Goal: Information Seeking & Learning: Understand process/instructions

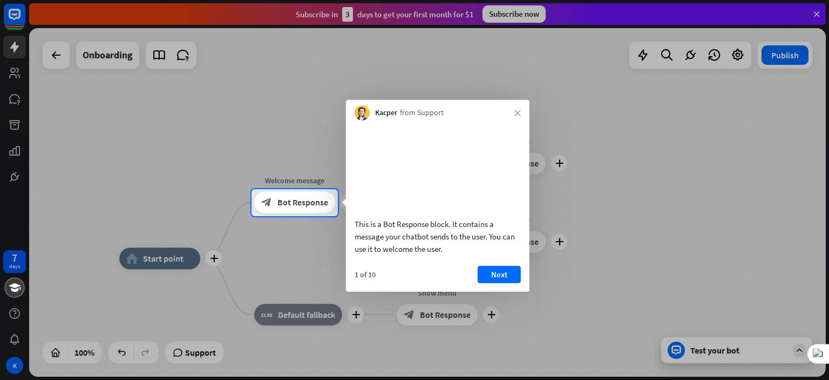
click at [184, 259] on div at bounding box center [414, 298] width 829 height 164
click at [286, 202] on span "Bot Response" at bounding box center [302, 202] width 51 height 11
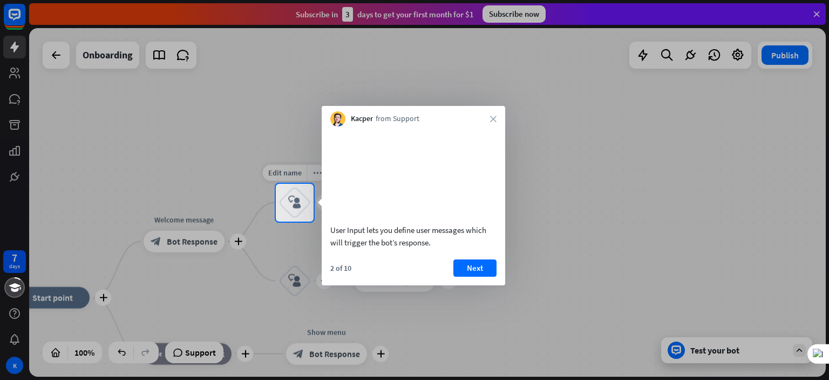
click at [286, 202] on div "block_user_input" at bounding box center [295, 202] width 32 height 32
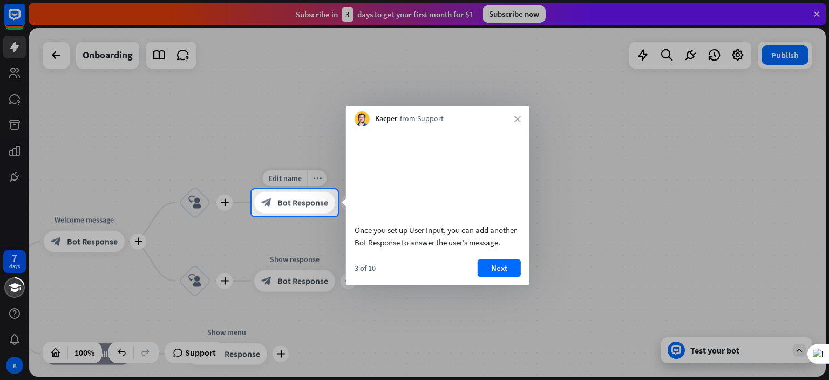
click at [300, 204] on span "Bot Response" at bounding box center [302, 202] width 51 height 11
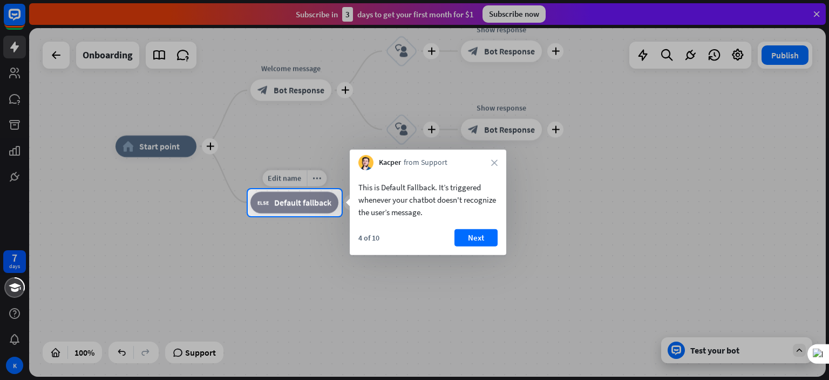
click at [300, 204] on span "Default fallback" at bounding box center [302, 202] width 57 height 11
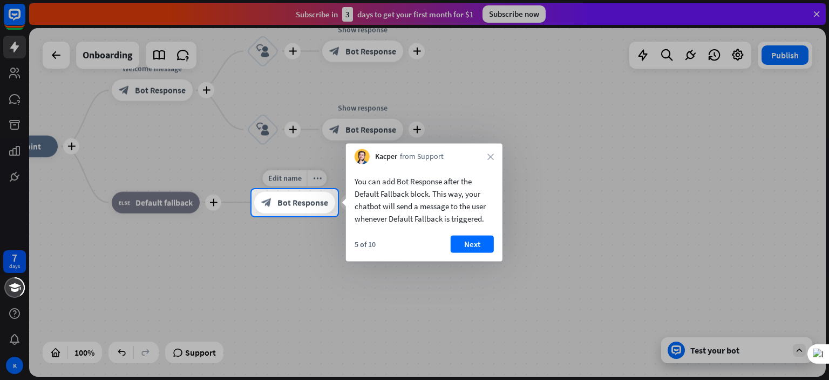
click at [300, 204] on span "Bot Response" at bounding box center [302, 202] width 51 height 11
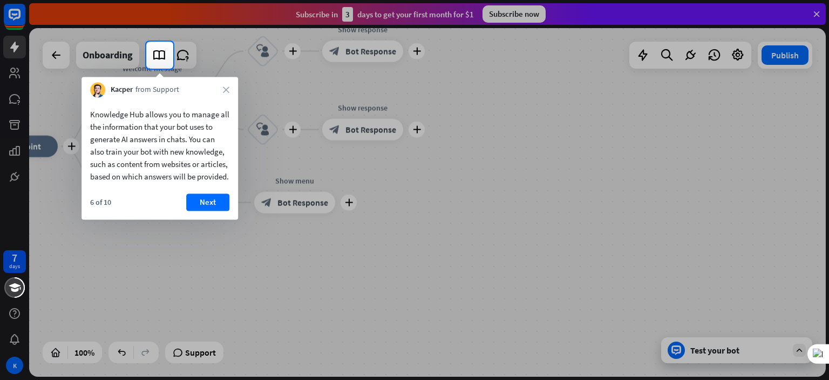
click at [300, 204] on div at bounding box center [414, 224] width 829 height 311
click at [217, 208] on button "Next" at bounding box center [207, 201] width 43 height 17
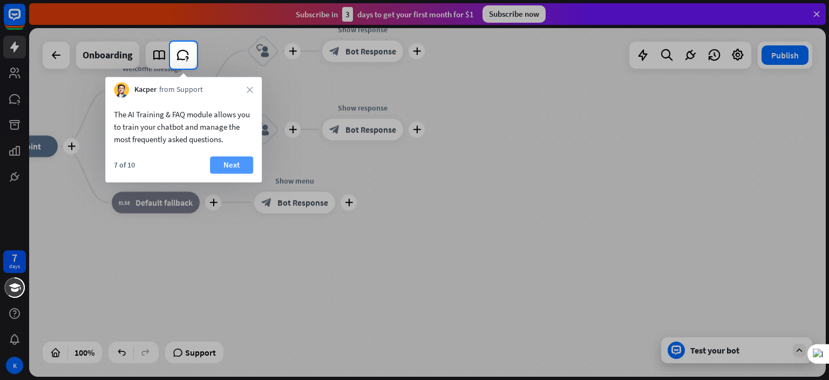
click at [227, 164] on button "Next" at bounding box center [231, 164] width 43 height 17
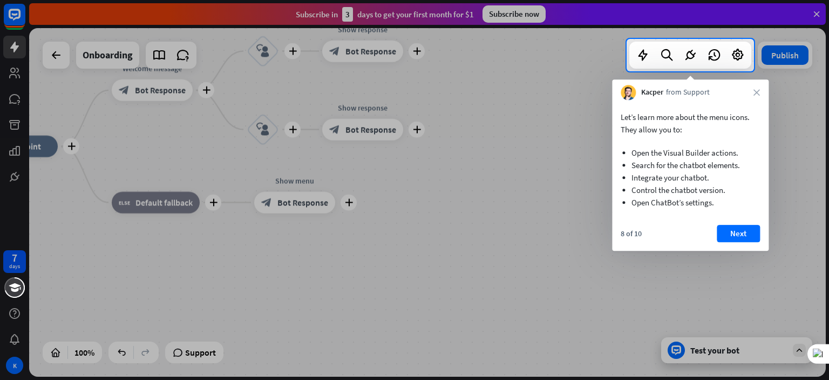
click at [761, 92] on div "Kacper from Support close" at bounding box center [690, 89] width 157 height 21
click at [756, 92] on icon "close" at bounding box center [757, 92] width 6 height 6
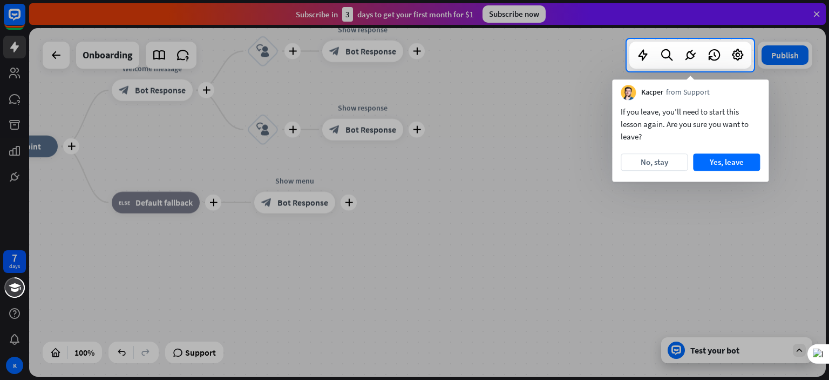
click at [756, 92] on div "Kacper from Support" at bounding box center [690, 89] width 157 height 21
click at [653, 161] on button "No, stay" at bounding box center [654, 161] width 67 height 17
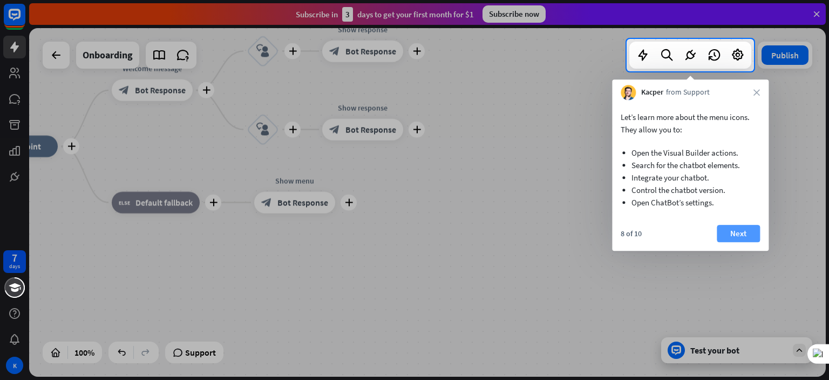
click at [736, 235] on button "Next" at bounding box center [738, 233] width 43 height 17
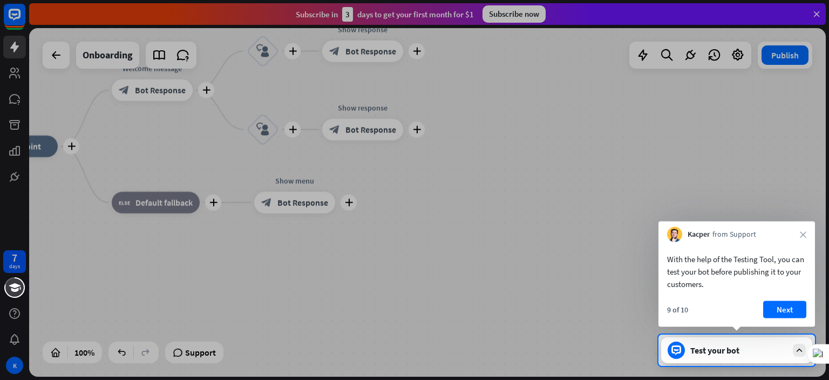
click at [808, 233] on div "Kacper from Support close" at bounding box center [737, 231] width 157 height 21
click at [801, 235] on icon "close" at bounding box center [803, 234] width 6 height 6
